Goal: Find specific page/section: Find specific page/section

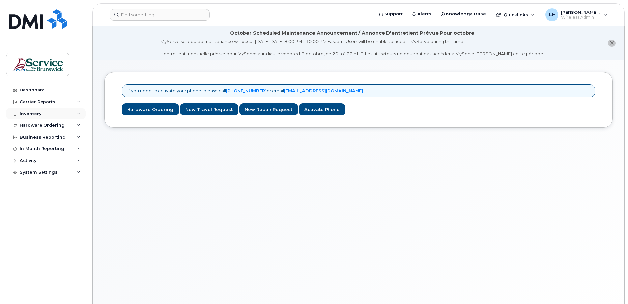
click at [35, 112] on div "Inventory" at bounding box center [30, 113] width 21 height 5
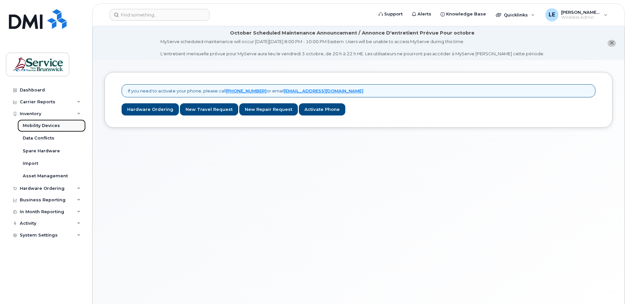
click at [38, 128] on div "Mobility Devices" at bounding box center [41, 126] width 37 height 6
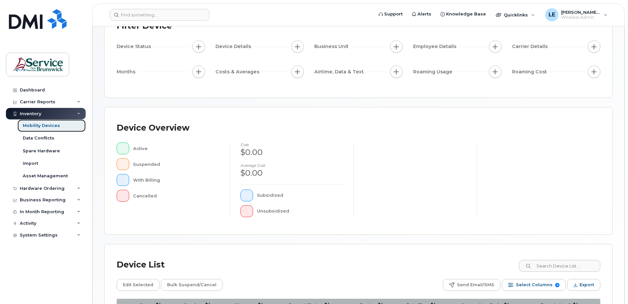
scroll to position [149, 0]
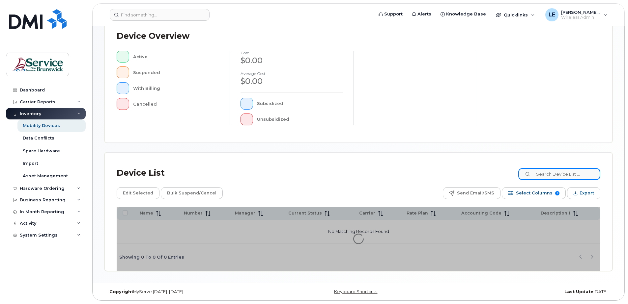
click at [557, 176] on input at bounding box center [559, 174] width 82 height 12
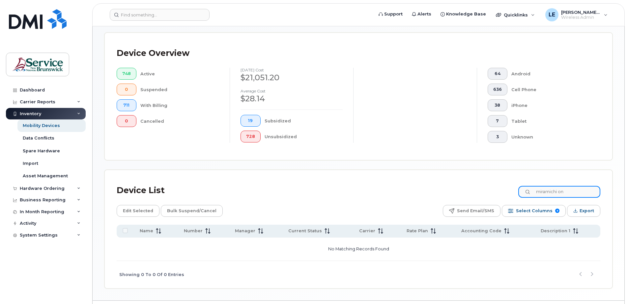
drag, startPoint x: 576, startPoint y: 191, endPoint x: 504, endPoint y: 192, distance: 71.8
click at [504, 192] on div "Device List miramichi on" at bounding box center [359, 190] width 484 height 17
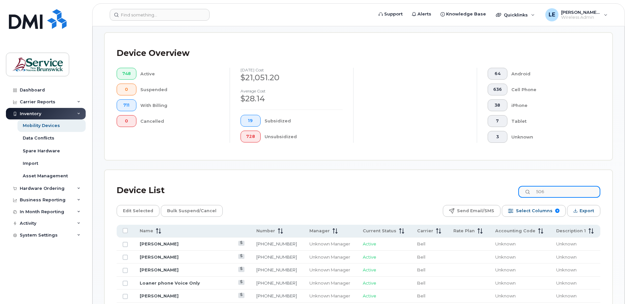
click at [556, 192] on input "506" at bounding box center [559, 192] width 82 height 12
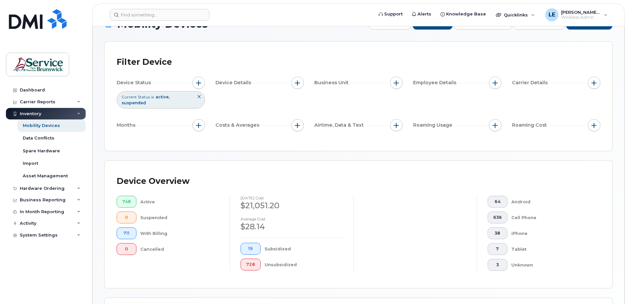
scroll to position [17, 0]
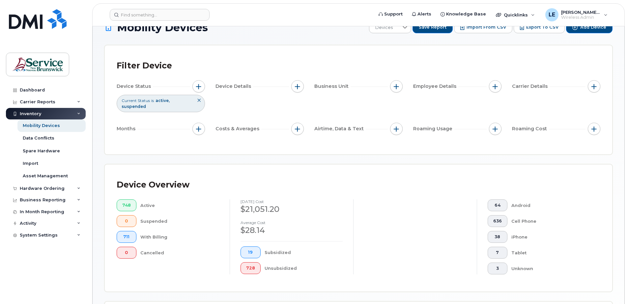
type input "5066238029"
